Goal: Task Accomplishment & Management: Complete application form

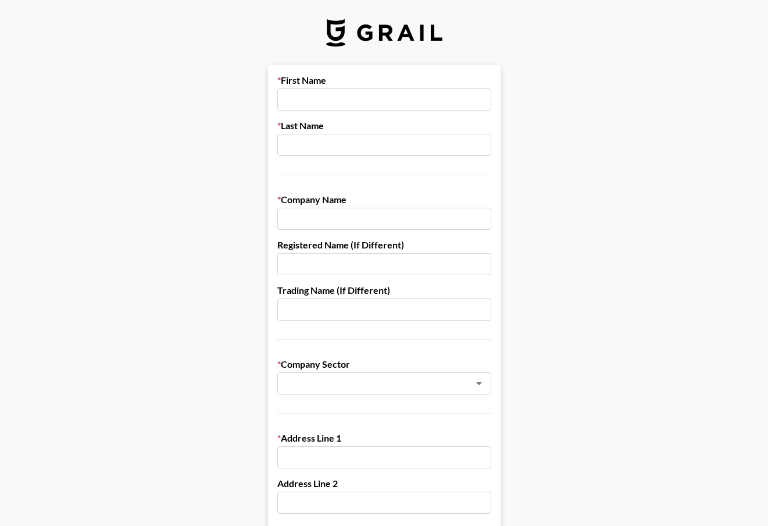
click at [334, 94] on input "text" at bounding box center [384, 99] width 214 height 22
type input "Becca"
type input "Lane"
type input "SAXX"
type input "SAXX Underwear"
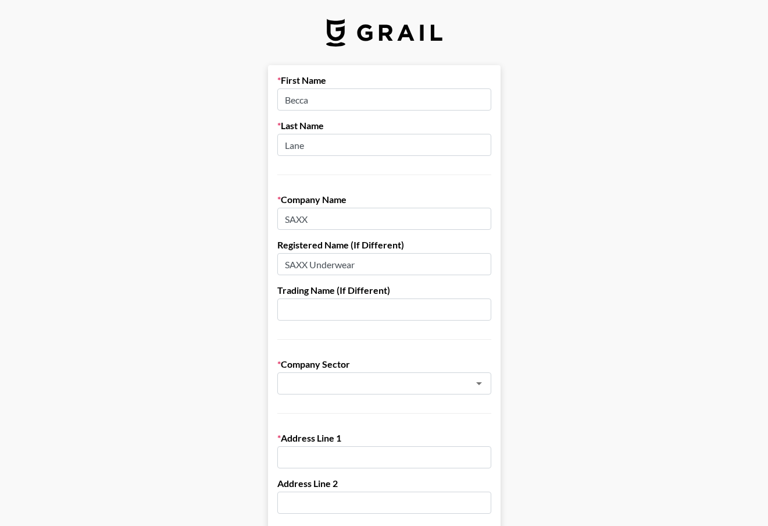
click at [350, 270] on input "SAXX Underwear" at bounding box center [384, 264] width 214 height 22
click at [348, 214] on input "SAXX" at bounding box center [384, 219] width 214 height 22
type input "SAXX Underwear"
